Goal: Task Accomplishment & Management: Manage account settings

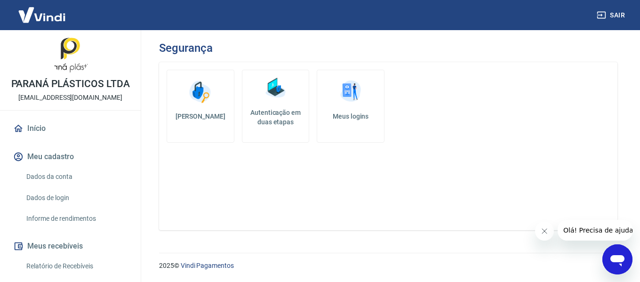
click at [281, 121] on h5 "Autenticação em duas etapas" at bounding box center [275, 117] width 59 height 19
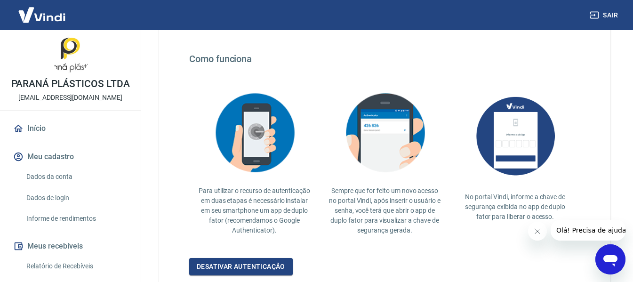
scroll to position [188, 0]
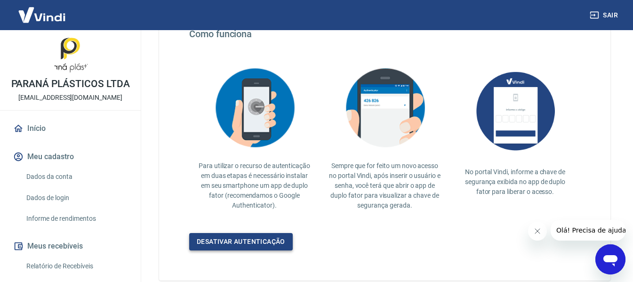
click at [254, 243] on link "Desativar autenticação" at bounding box center [240, 241] width 103 height 17
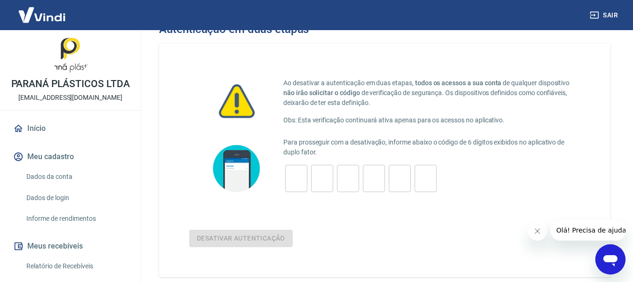
scroll to position [66, 0]
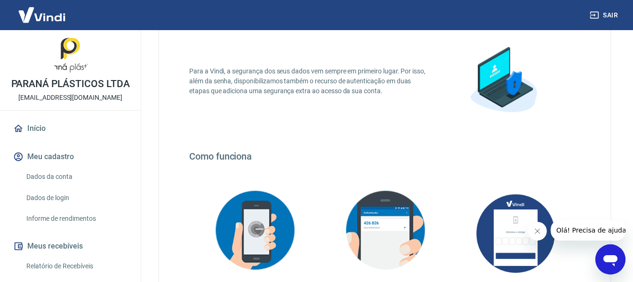
scroll to position [188, 0]
